Goal: Task Accomplishment & Management: Manage account settings

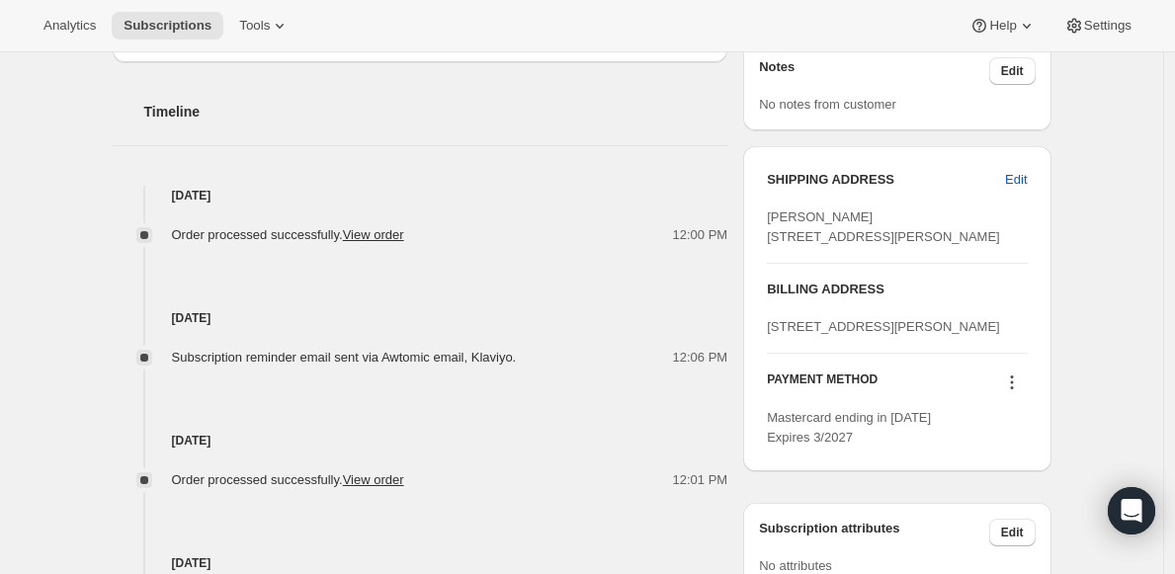
scroll to position [724, 0]
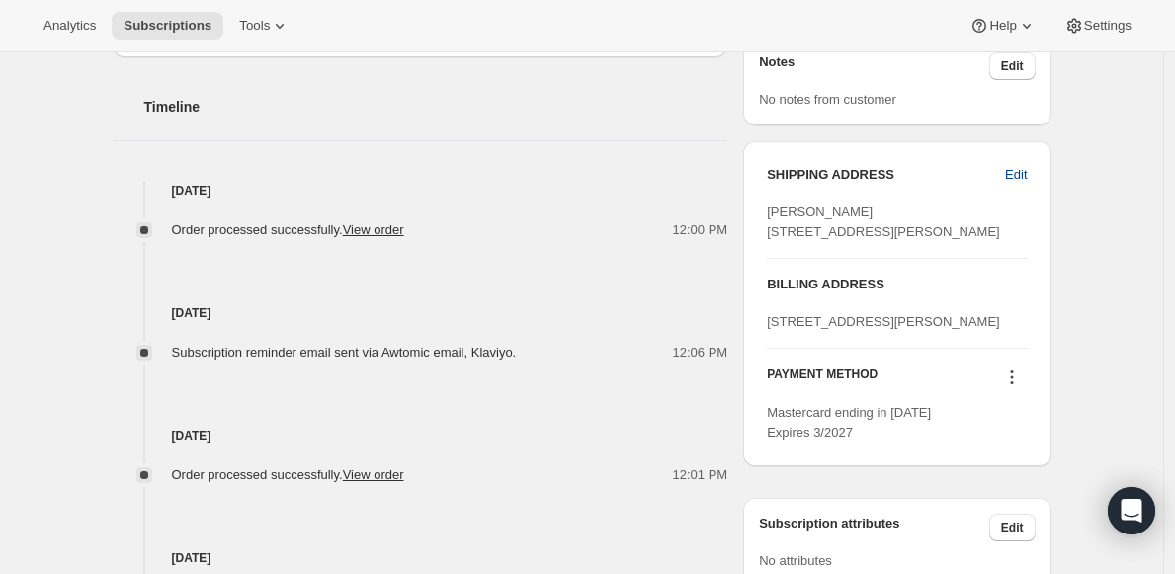
click at [1024, 171] on span "Edit" at bounding box center [1016, 175] width 22 height 20
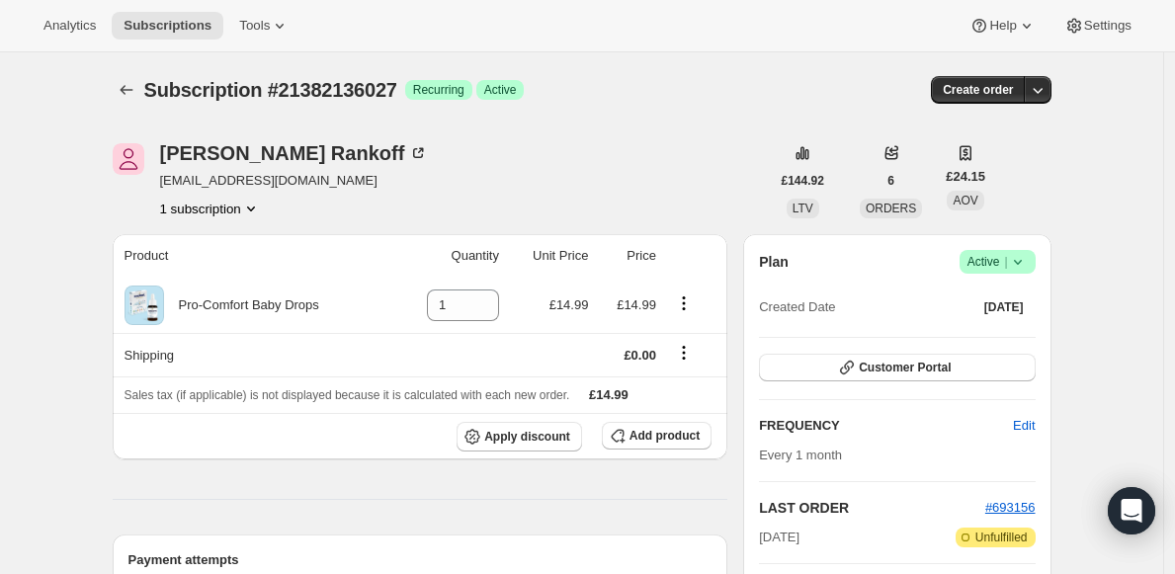
select select "United Kingdom"
select select "ENG"
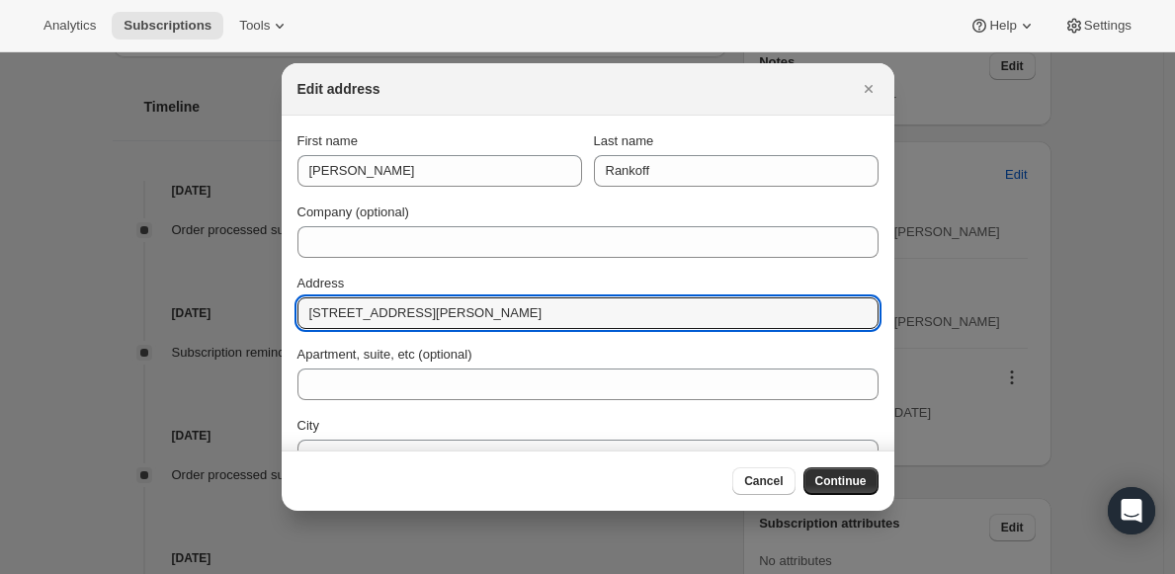
drag, startPoint x: 633, startPoint y: 314, endPoint x: -82, endPoint y: 263, distance: 716.4
click at [0, 263] on html "Analytics Subscriptions Tools Help Settings Skip to content Subscription #21382…" at bounding box center [587, 287] width 1175 height 574
click at [869, 90] on icon "Close" at bounding box center [869, 89] width 20 height 20
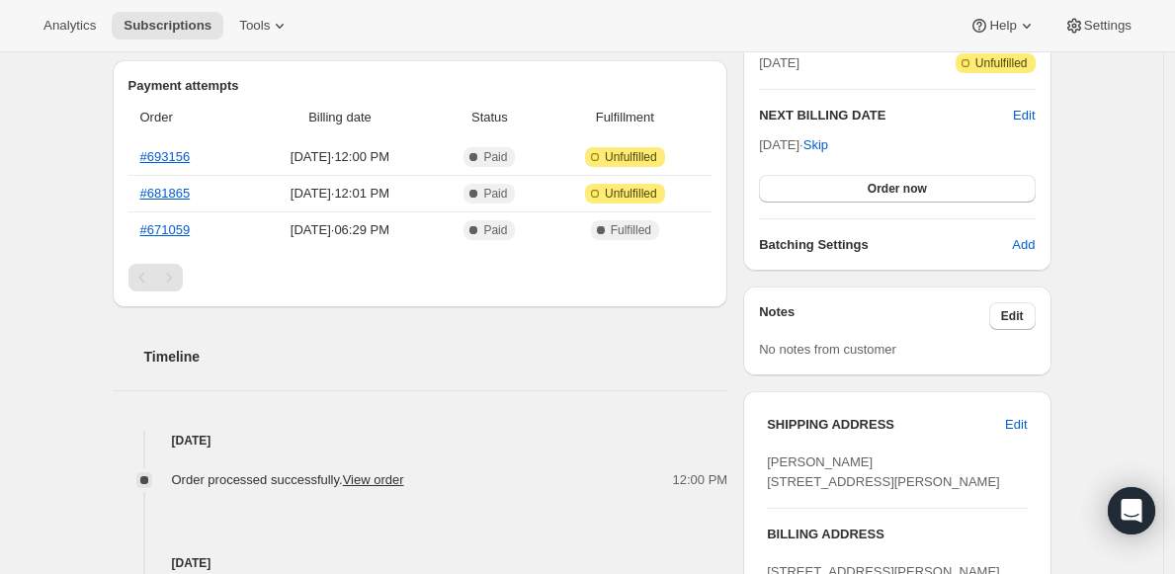
scroll to position [519, 0]
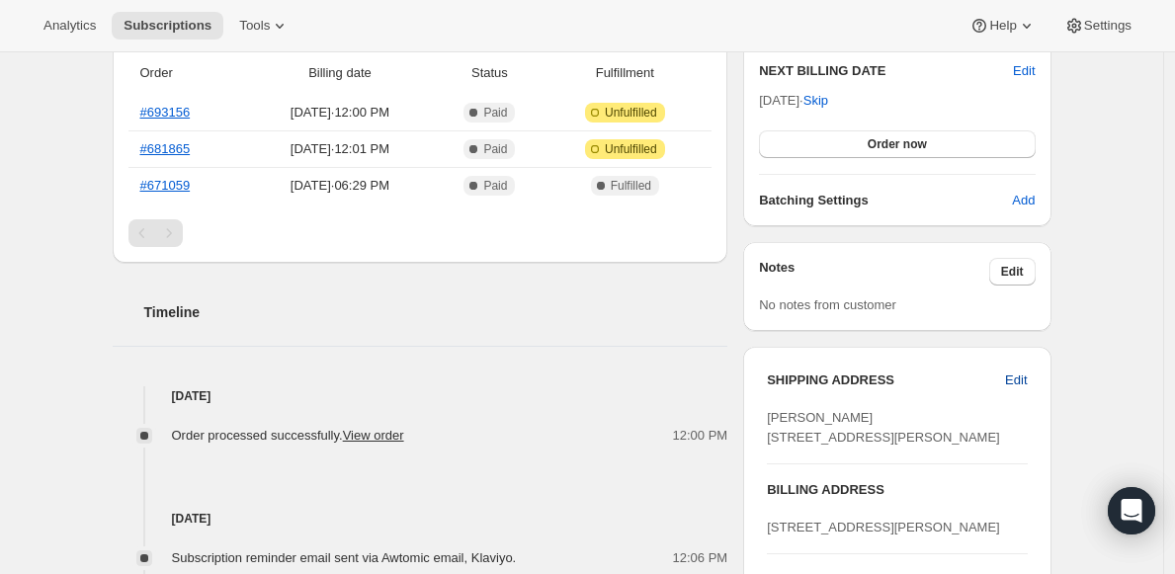
click at [1024, 386] on span "Edit" at bounding box center [1016, 381] width 22 height 20
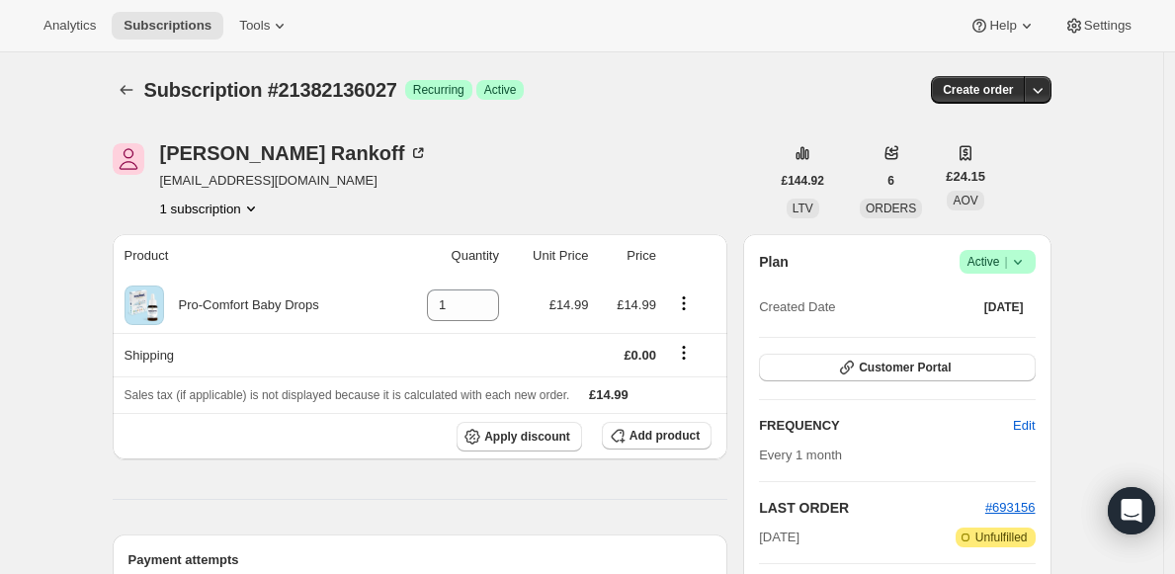
select select "United Kingdom"
select select "ENG"
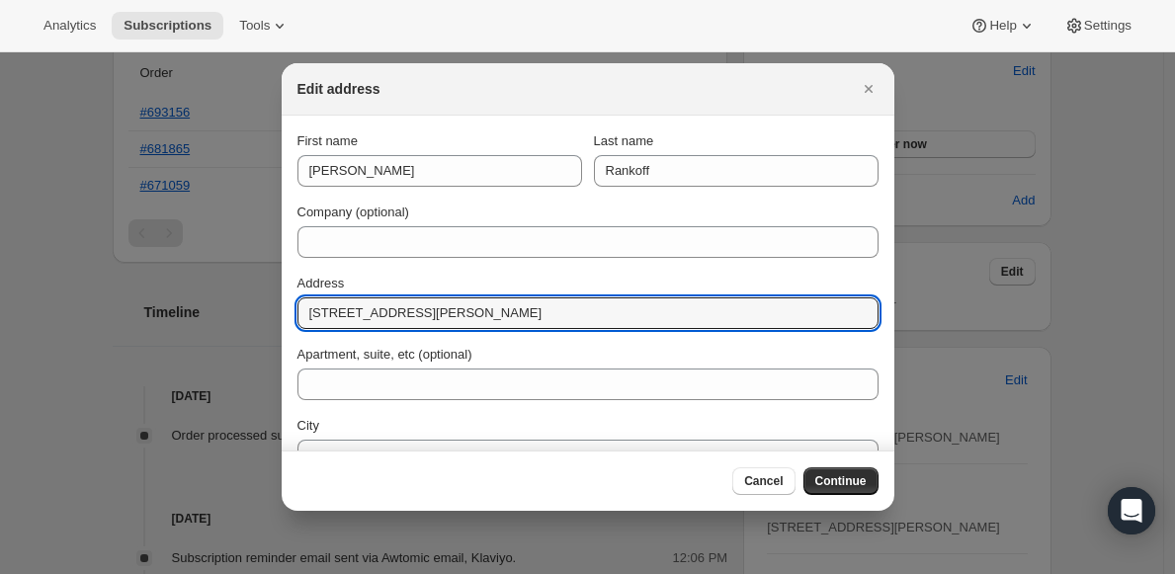
drag, startPoint x: 645, startPoint y: 307, endPoint x: -71, endPoint y: 293, distance: 716.7
click at [0, 293] on html "Analytics Subscriptions Tools Help Settings Skip to content Subscription #21382…" at bounding box center [587, 287] width 1175 height 574
paste input "Nw7 3JD"
paste input "15 Weymouth avenue London Nw7 3JD"
click at [400, 317] on input "15 Weymouth avenue London Nw7 3JD" at bounding box center [588, 314] width 581 height 32
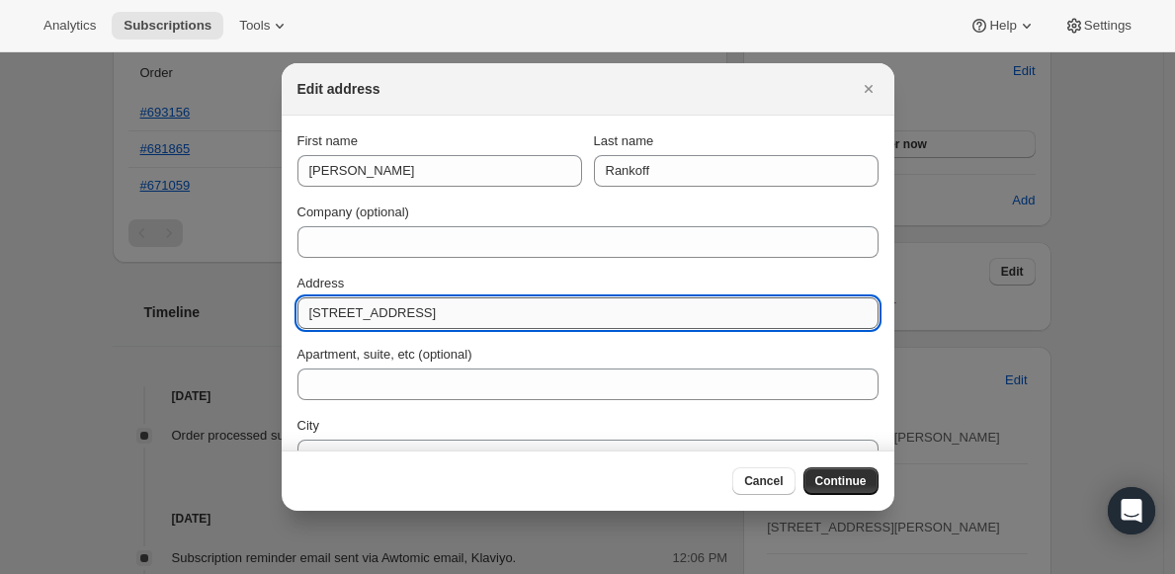
drag, startPoint x: 490, startPoint y: 311, endPoint x: 735, endPoint y: 311, distance: 245.1
click at [725, 311] on input "15 Weymouth Avenue London Nw7 3JD" at bounding box center [588, 314] width 581 height 32
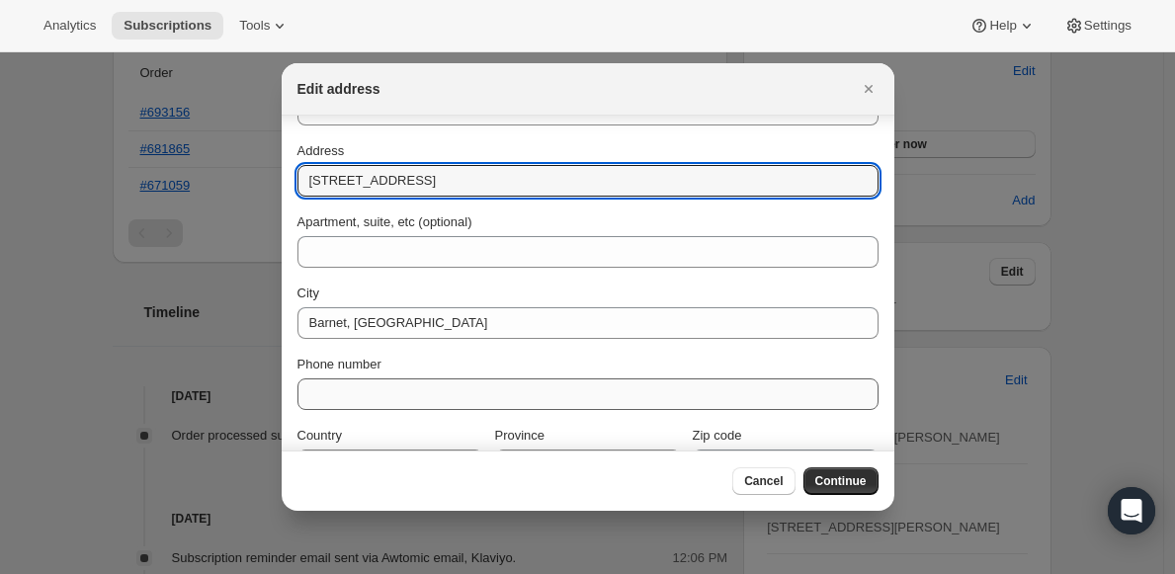
scroll to position [179, 0]
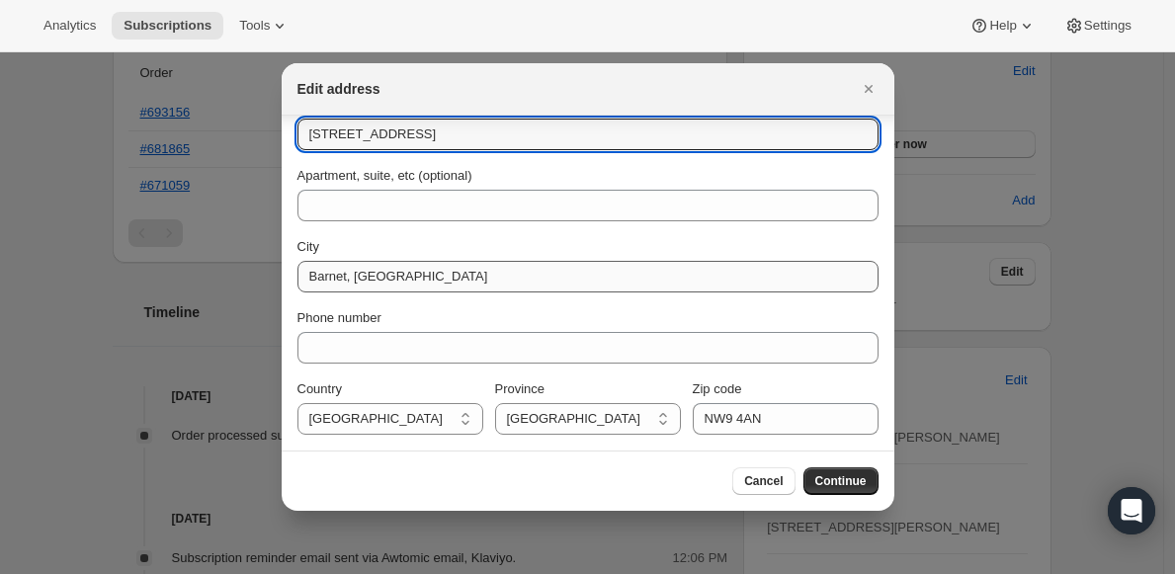
type input "15 Weymouth Avenue London"
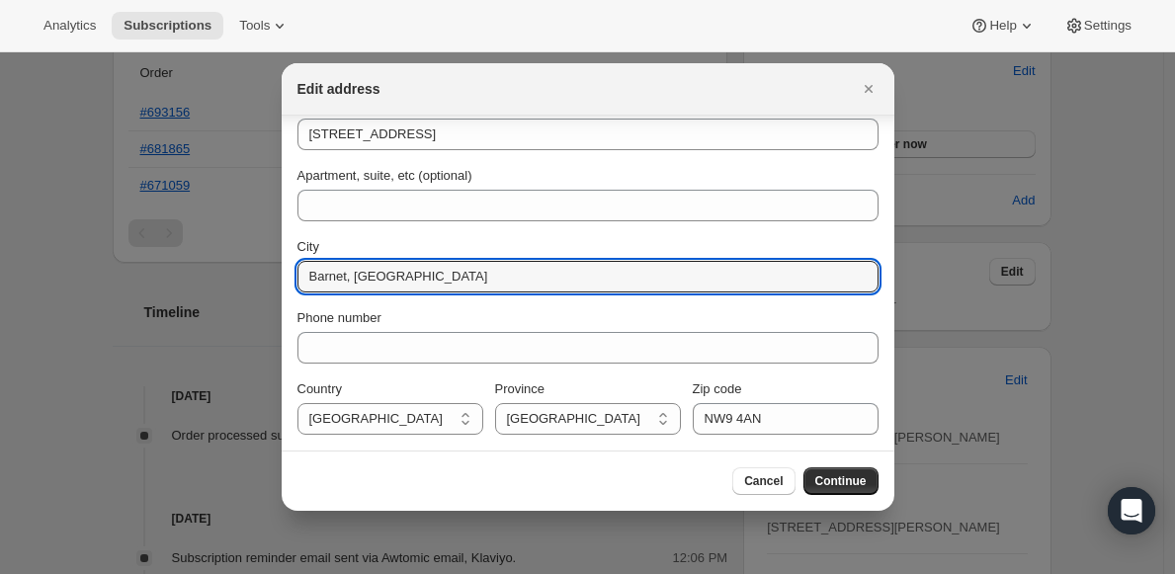
drag, startPoint x: 431, startPoint y: 278, endPoint x: 32, endPoint y: 271, distance: 399.4
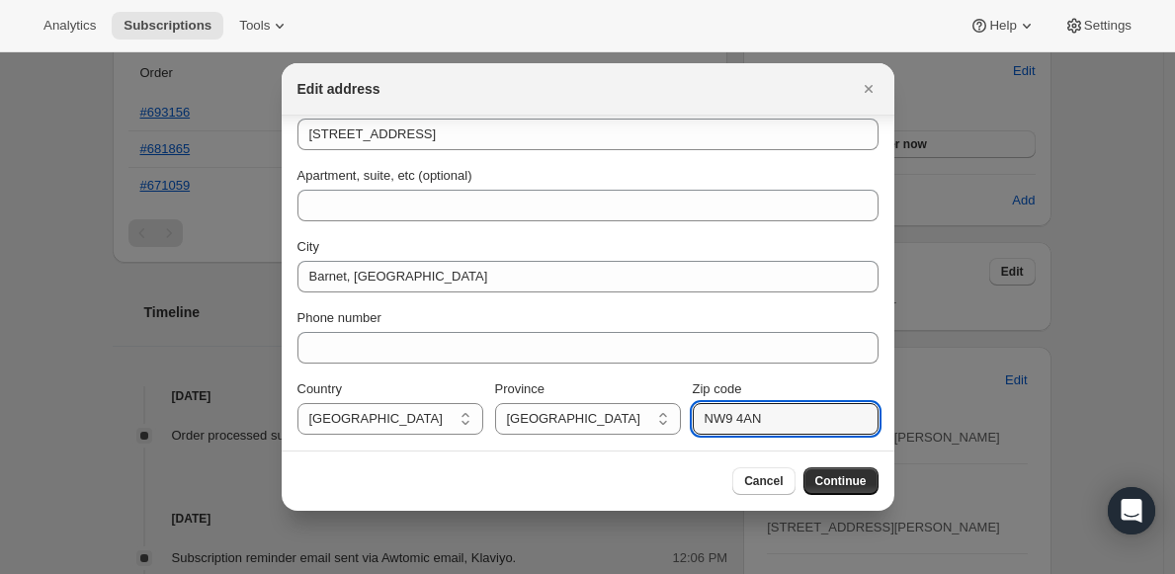
drag, startPoint x: 768, startPoint y: 422, endPoint x: 422, endPoint y: 400, distance: 346.6
click at [479, 402] on div "Country Isle Of Man United Kingdom United Kingdom Province British Forces Engla…" at bounding box center [588, 407] width 581 height 55
paste input "w7 3JD"
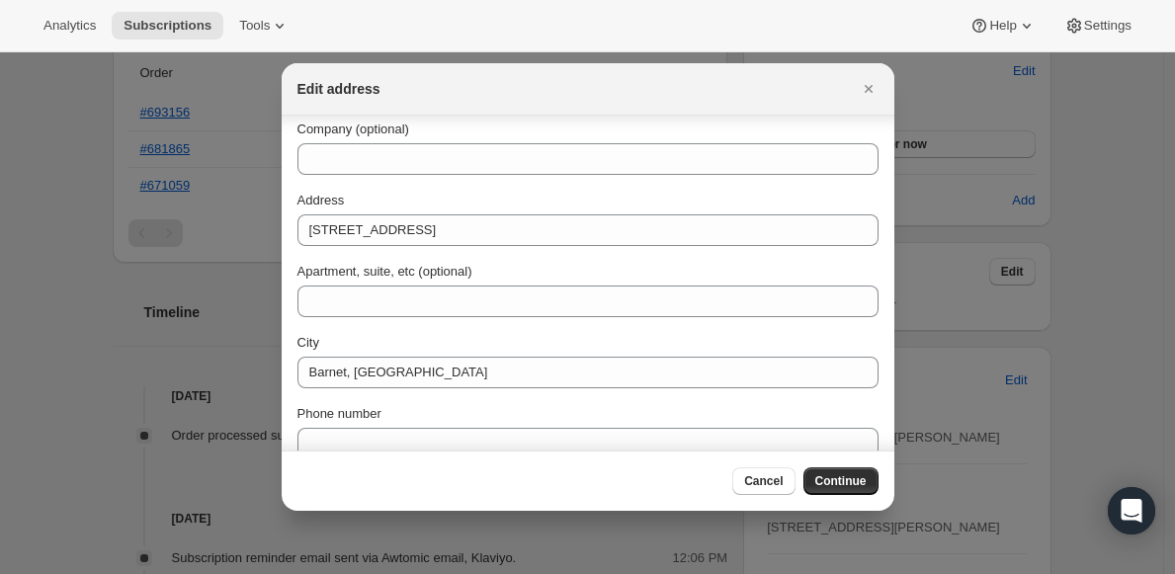
scroll to position [76, 0]
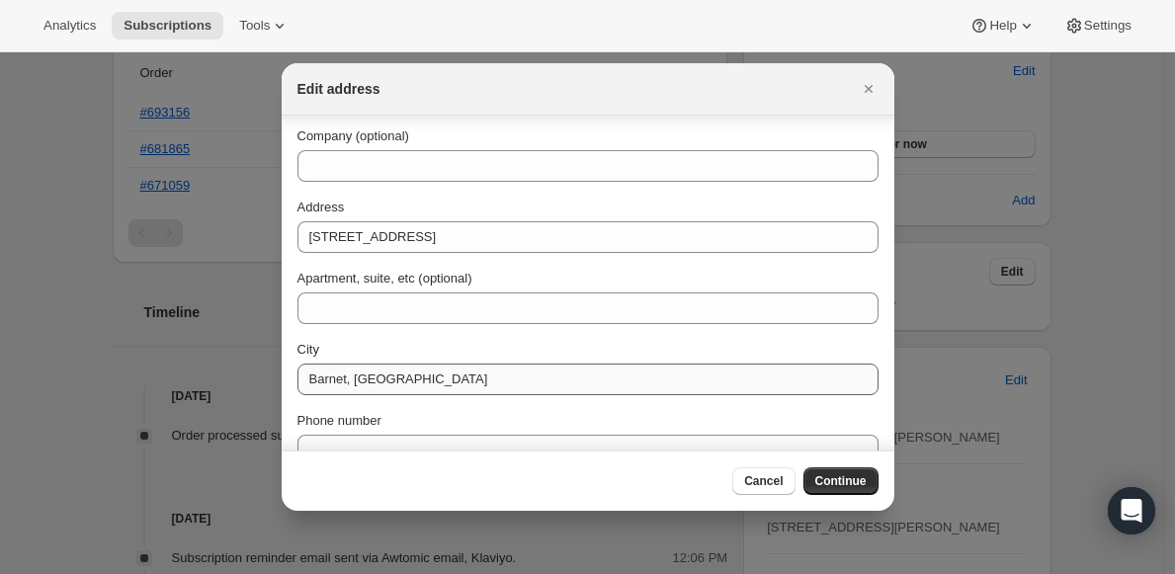
type input "Nw7 3JD"
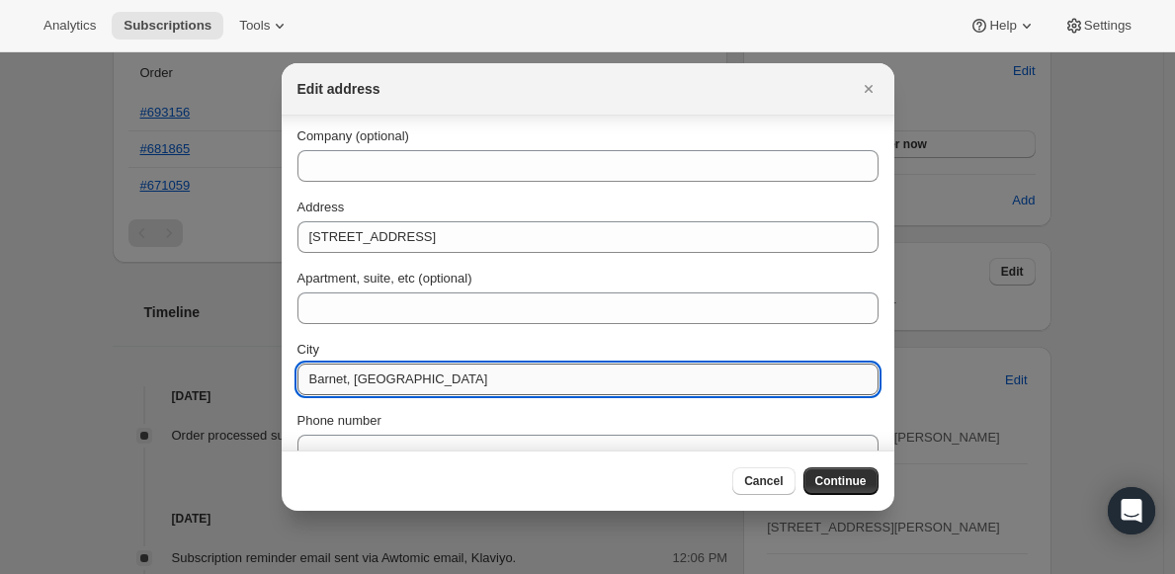
click at [324, 371] on input "Barnet, London" at bounding box center [588, 380] width 581 height 32
click at [326, 375] on input "Barnet, London" at bounding box center [588, 380] width 581 height 32
type input "London"
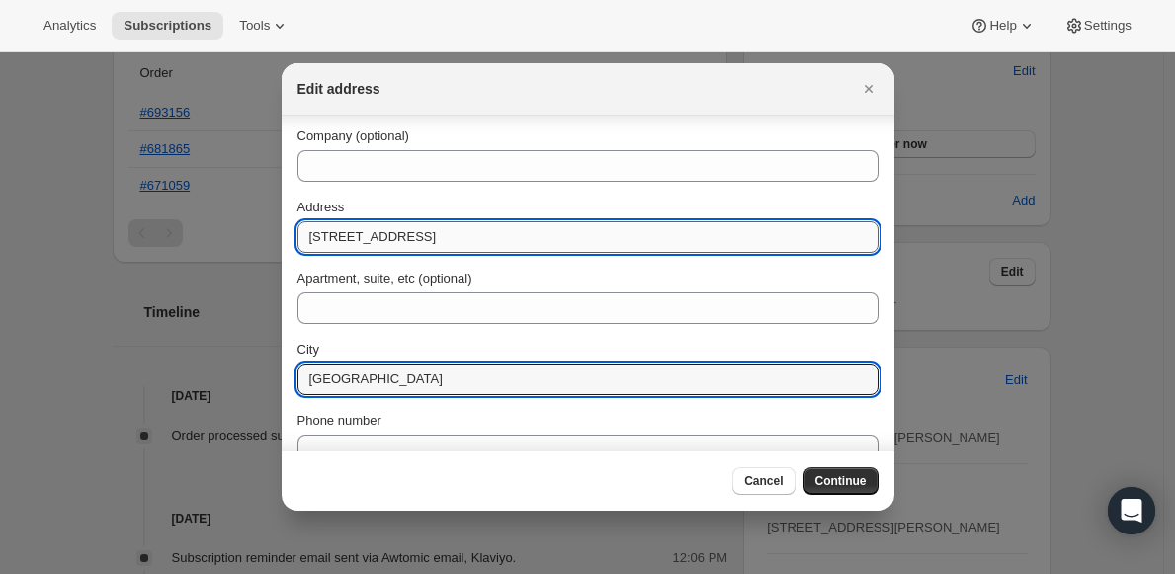
click at [450, 244] on input "15 Weymouth Avenue London" at bounding box center [588, 237] width 581 height 32
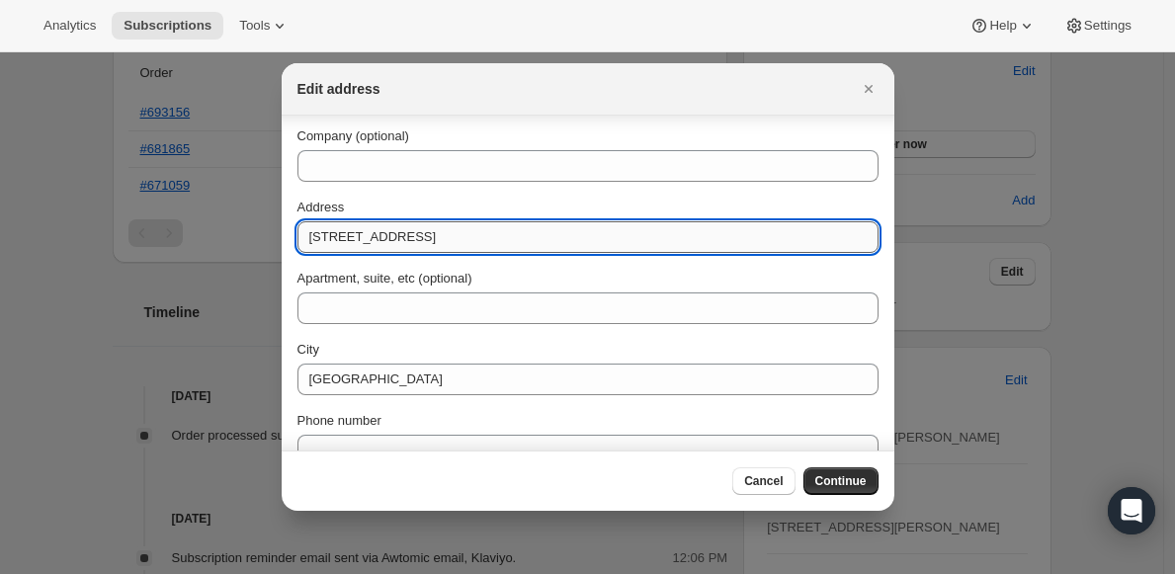
click at [452, 239] on input "15 Weymouth Avenue London" at bounding box center [588, 237] width 581 height 32
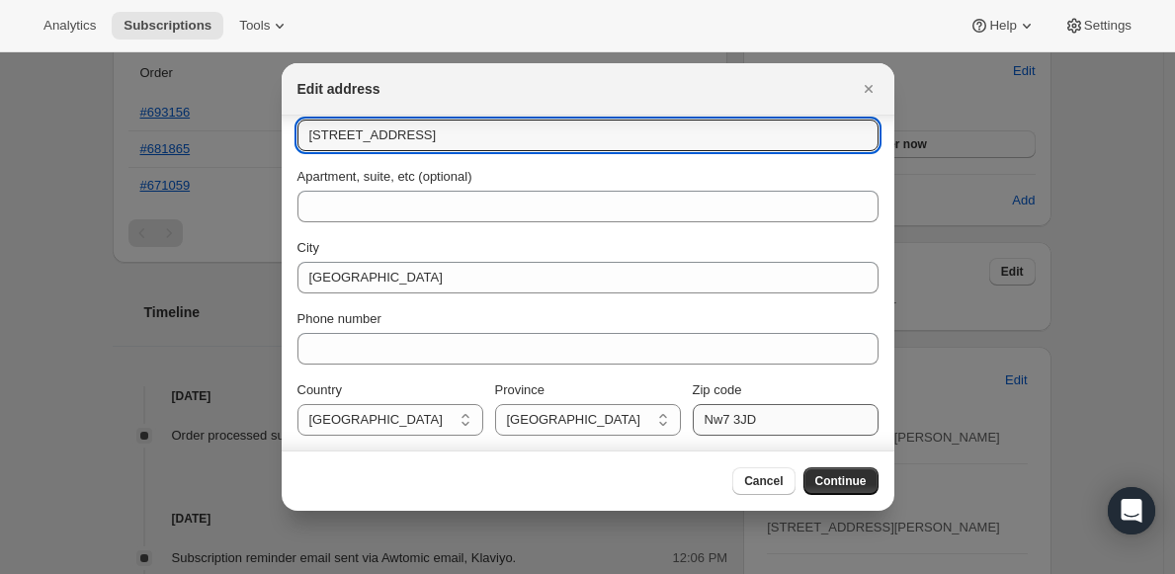
scroll to position [179, 0]
type input "15 Weymouth Avenue"
click at [850, 482] on span "Continue" at bounding box center [840, 481] width 51 height 16
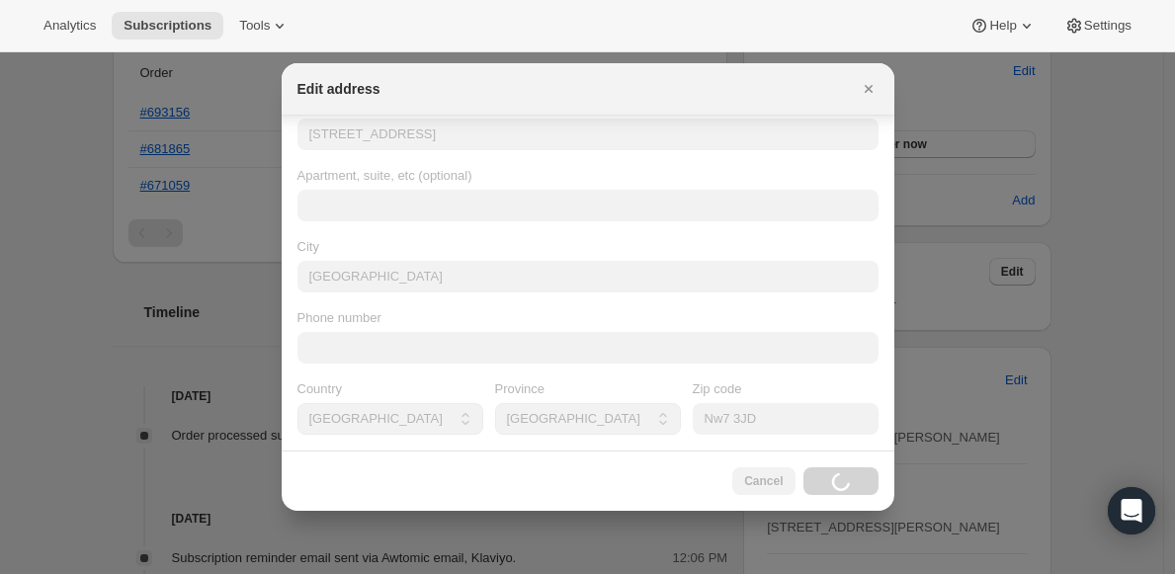
scroll to position [0, 0]
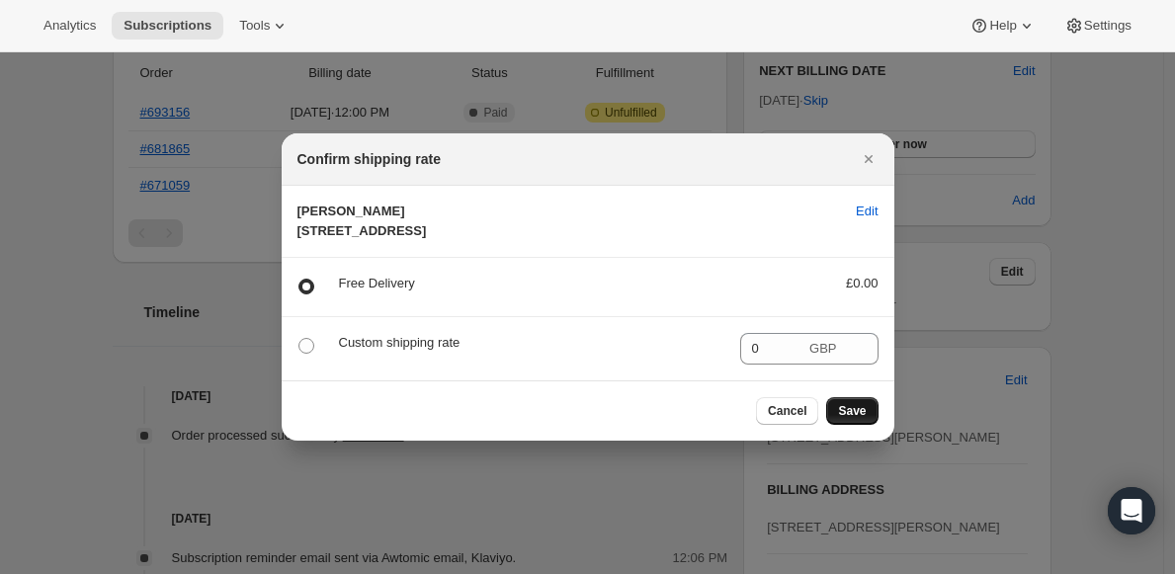
click at [845, 419] on span "Save" at bounding box center [852, 411] width 28 height 16
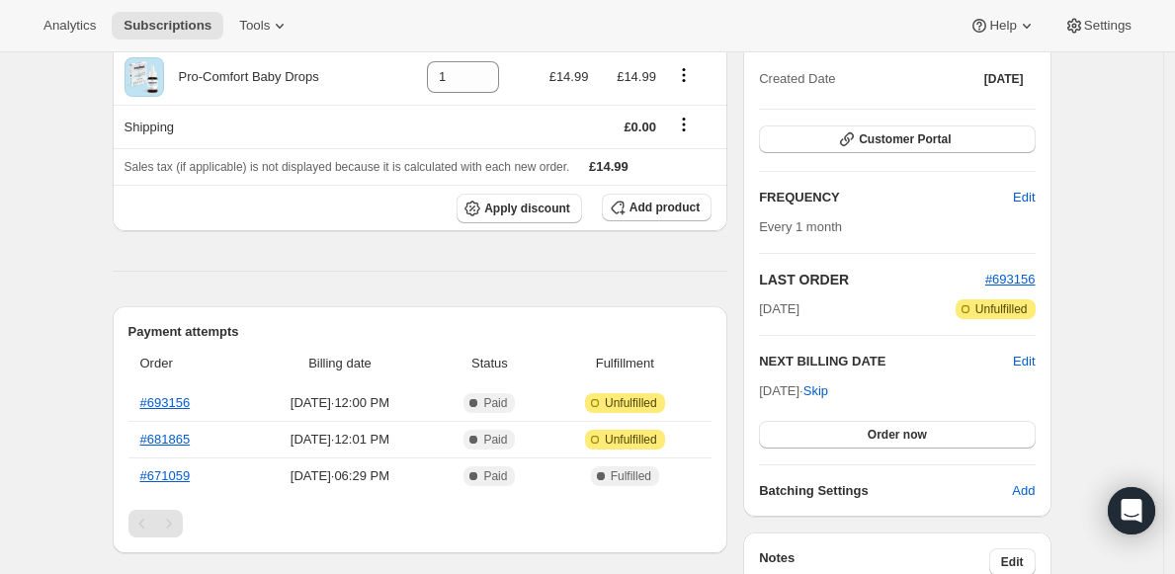
scroll to position [519, 0]
